Goal: Information Seeking & Learning: Learn about a topic

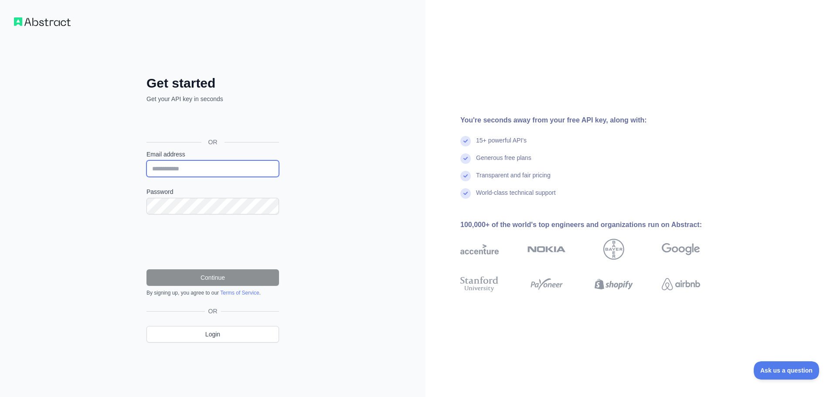
click at [221, 170] on input "Email address" at bounding box center [212, 168] width 133 height 17
type input "**********"
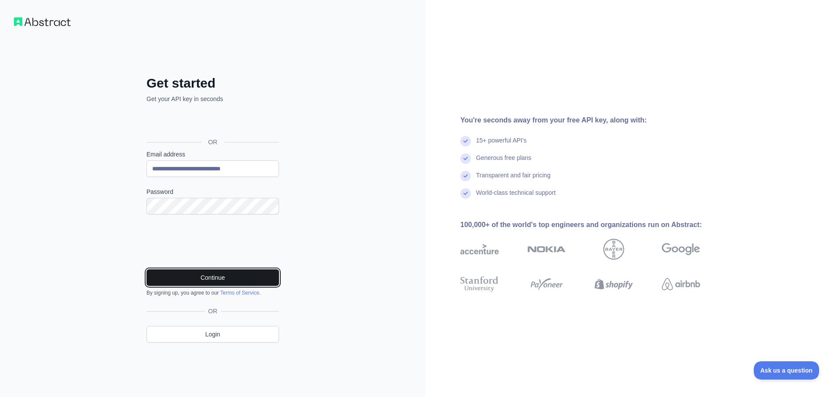
click at [215, 283] on button "Continue" at bounding box center [212, 277] width 133 height 17
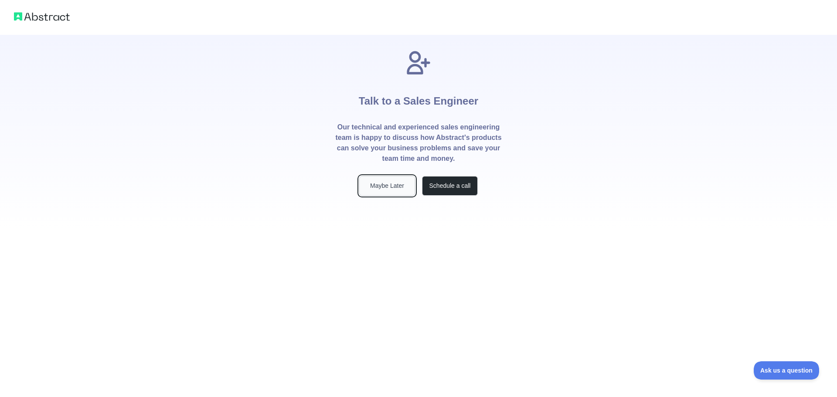
click at [379, 186] on button "Maybe Later" at bounding box center [387, 186] width 56 height 20
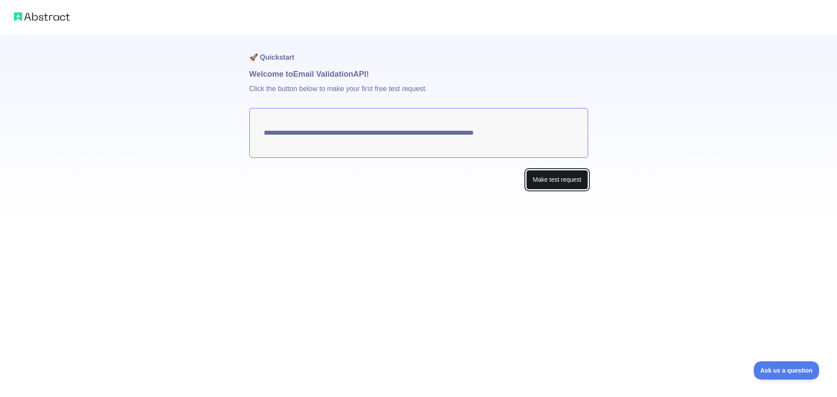
click at [540, 180] on button "Make test request" at bounding box center [556, 180] width 61 height 20
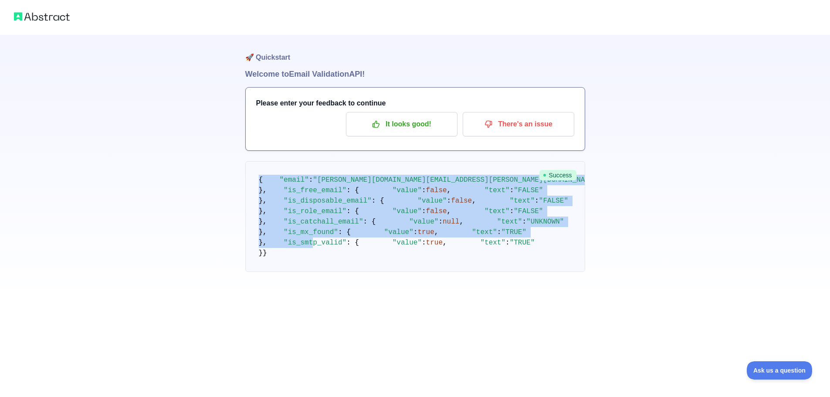
scroll to position [182, 0]
drag, startPoint x: 260, startPoint y: 180, endPoint x: 288, endPoint y: 343, distance: 165.9
click at [288, 272] on pre "{ "email" : "[PERSON_NAME][DOMAIN_NAME][EMAIL_ADDRESS][PERSON_NAME][DOMAIN_NAME…" at bounding box center [415, 216] width 340 height 111
copy code "{ "email" : "[PERSON_NAME][DOMAIN_NAME][EMAIL_ADDRESS][PERSON_NAME][DOMAIN_NAME…"
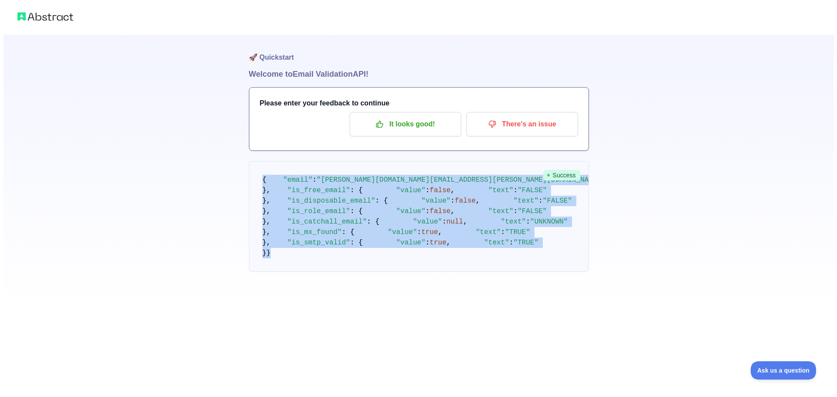
scroll to position [0, 0]
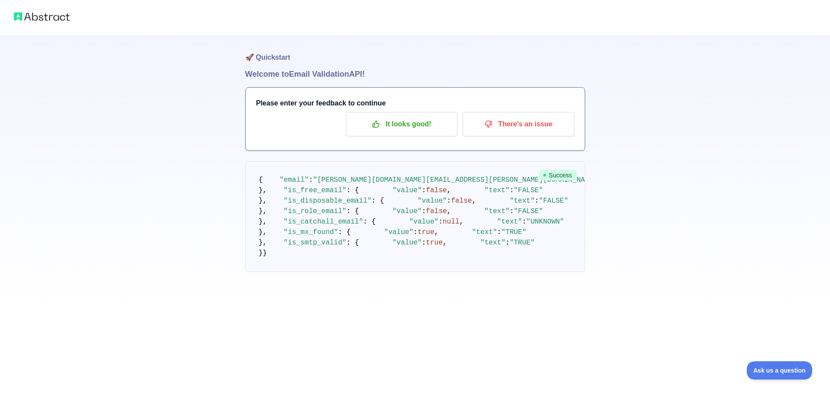
click at [729, 112] on div "🚀 Quickstart Welcome to Email Validation API! Please enter your feedback to con…" at bounding box center [415, 153] width 830 height 307
click at [396, 126] on p "It looks good!" at bounding box center [402, 124] width 99 height 15
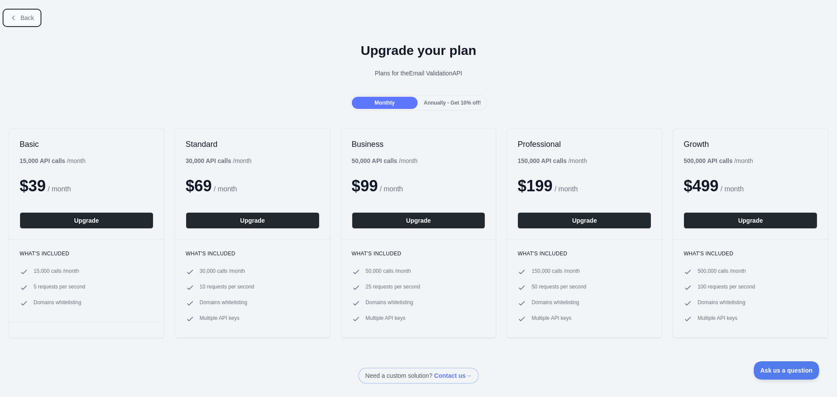
click at [14, 22] on button "Back" at bounding box center [21, 17] width 35 height 15
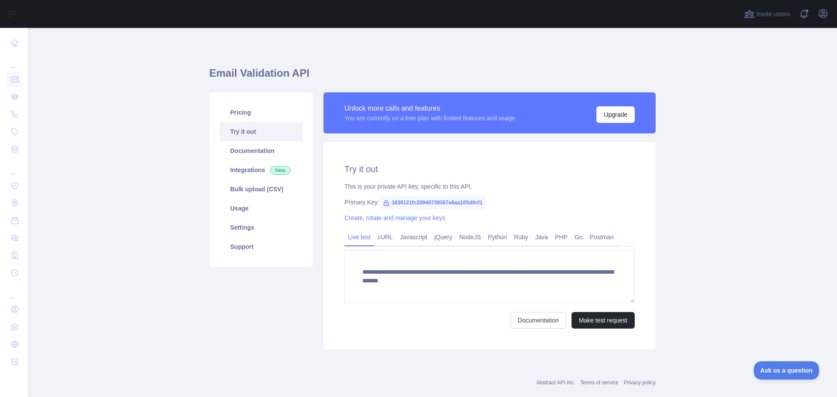
click at [243, 130] on link "Try it out" at bounding box center [261, 131] width 83 height 19
click at [487, 237] on link "Python" at bounding box center [497, 237] width 26 height 14
